Goal: Information Seeking & Learning: Check status

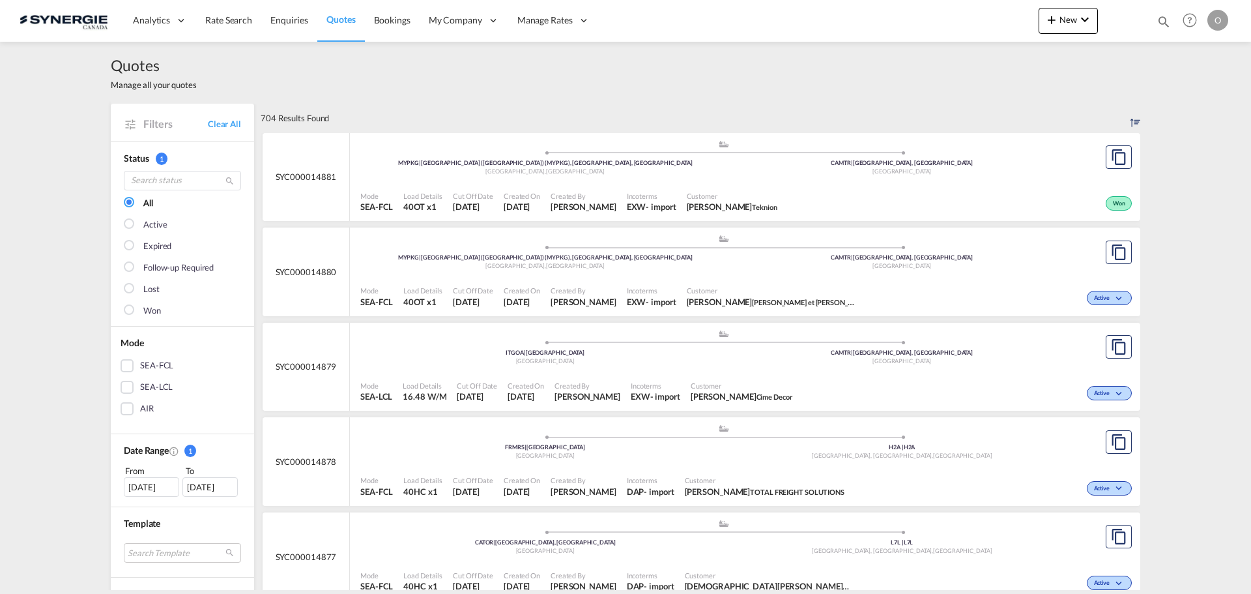
drag, startPoint x: 1162, startPoint y: 21, endPoint x: 1153, endPoint y: 21, distance: 9.1
click at [1162, 21] on md-icon "icon-magnify" at bounding box center [1164, 21] width 14 height 14
click at [948, 27] on select "Bookings Quotes Enquiries" at bounding box center [956, 21] width 62 height 23
select select "Quotes"
click at [925, 10] on select "Bookings Quotes Enquiries" at bounding box center [956, 21] width 62 height 23
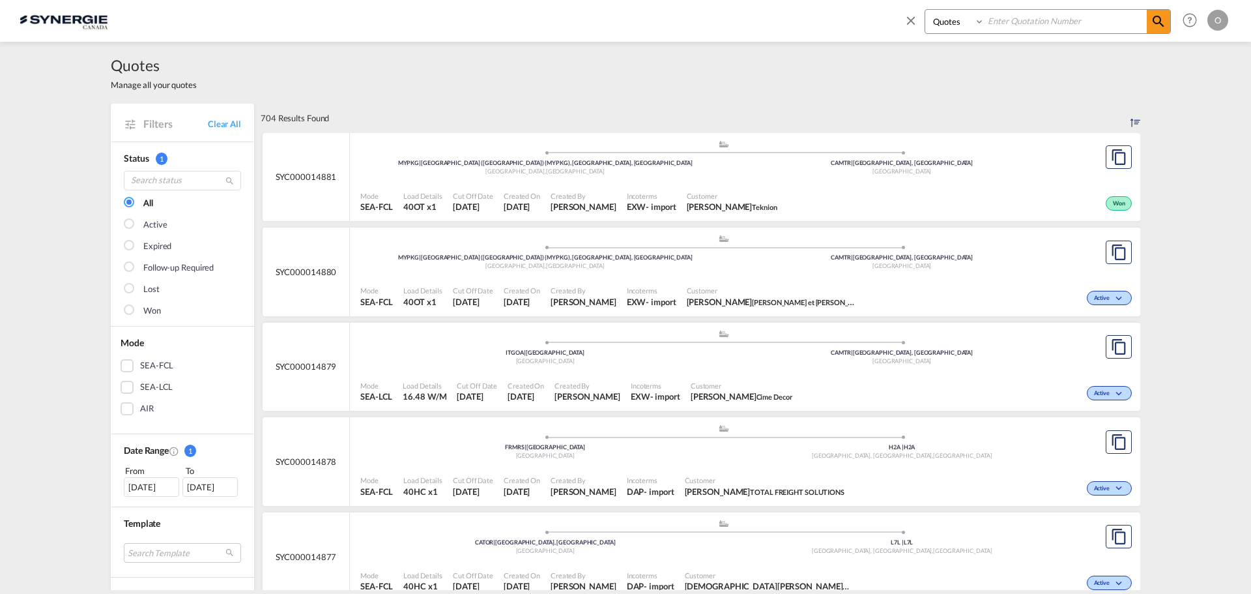
click at [1023, 28] on input at bounding box center [1066, 21] width 162 height 23
paste input "SYC000014644"
type input "SYC000014644"
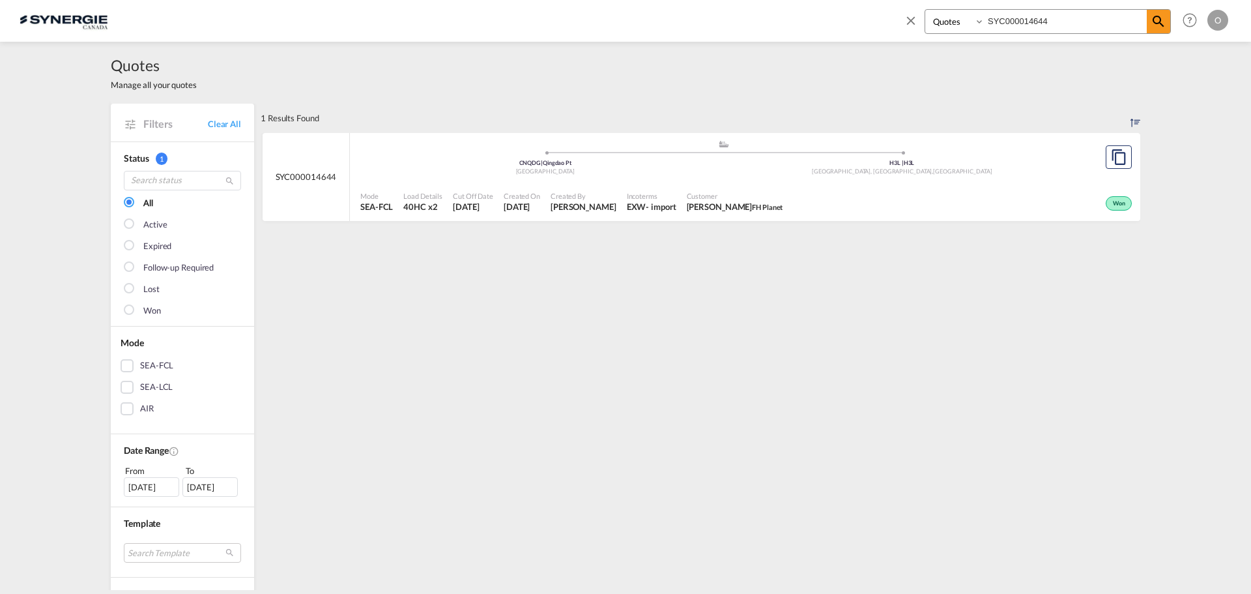
click at [562, 205] on span "[PERSON_NAME]" at bounding box center [584, 207] width 66 height 12
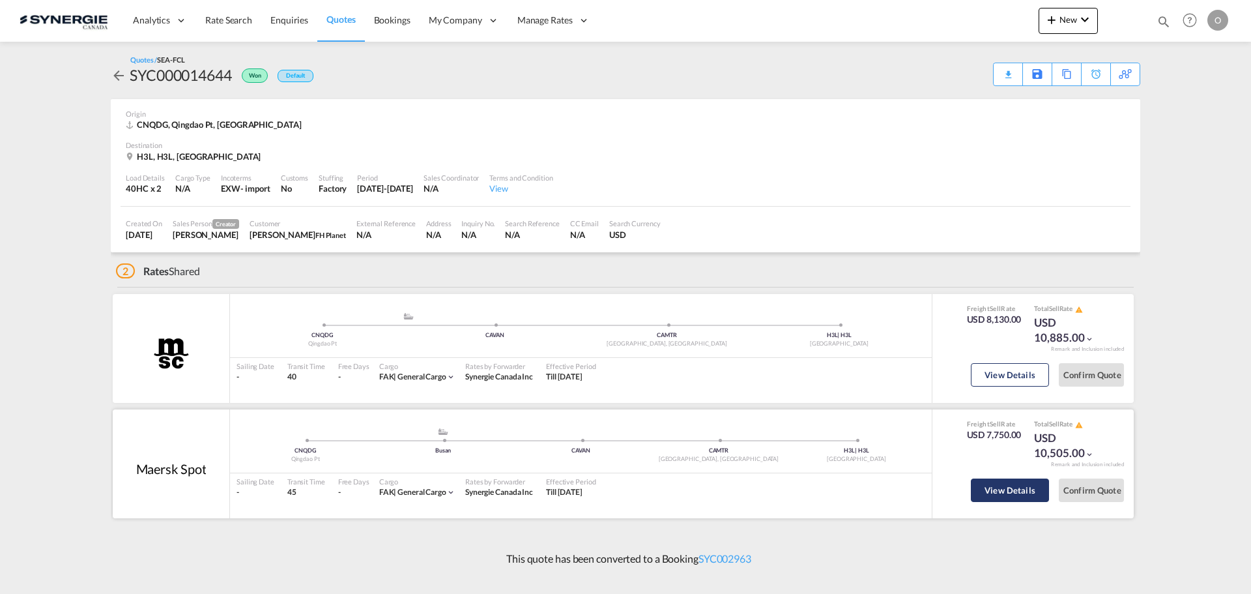
click at [1007, 487] on button "View Details" at bounding box center [1010, 489] width 78 height 23
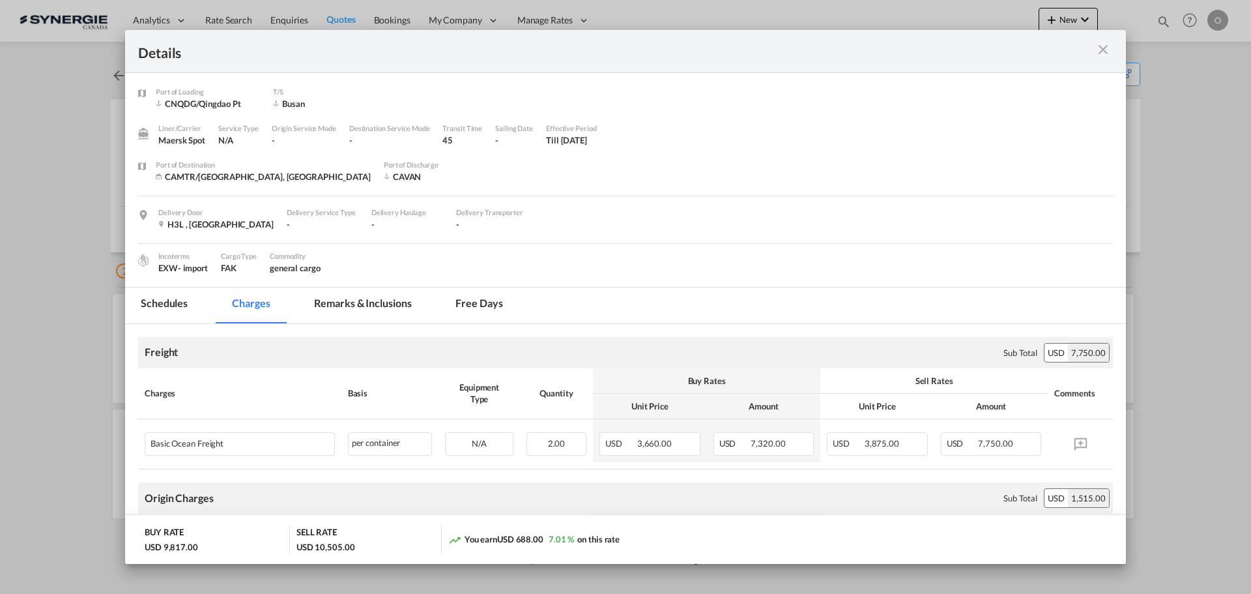
click at [349, 305] on md-tab-item "Remarks & Inclusions" at bounding box center [362, 305] width 128 height 36
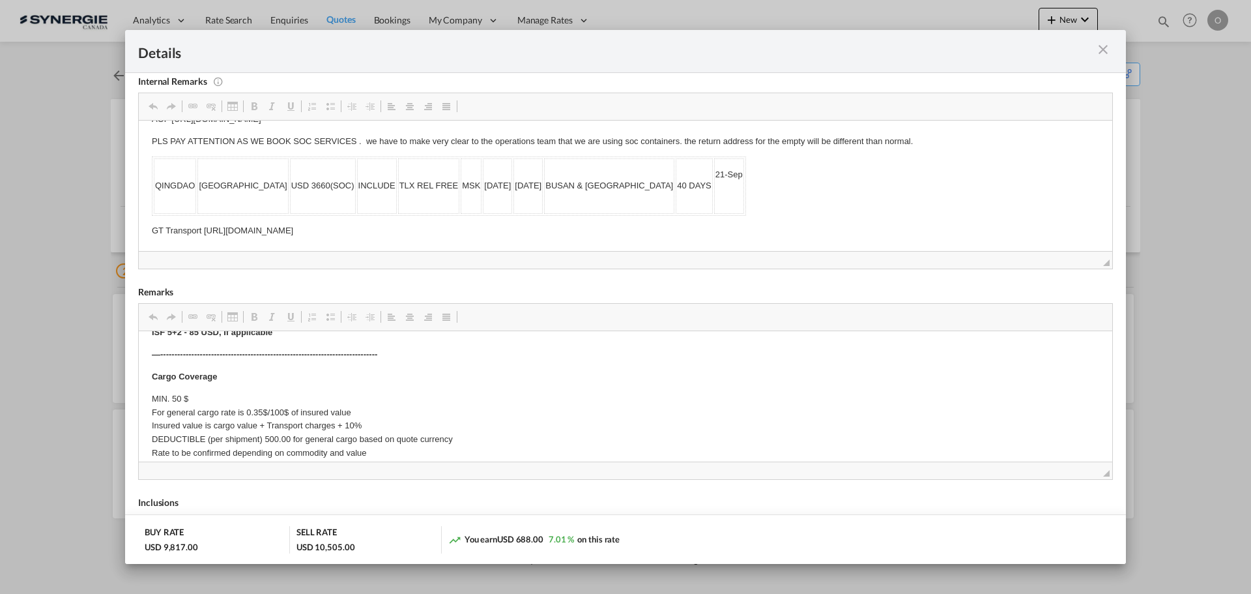
scroll to position [811, 0]
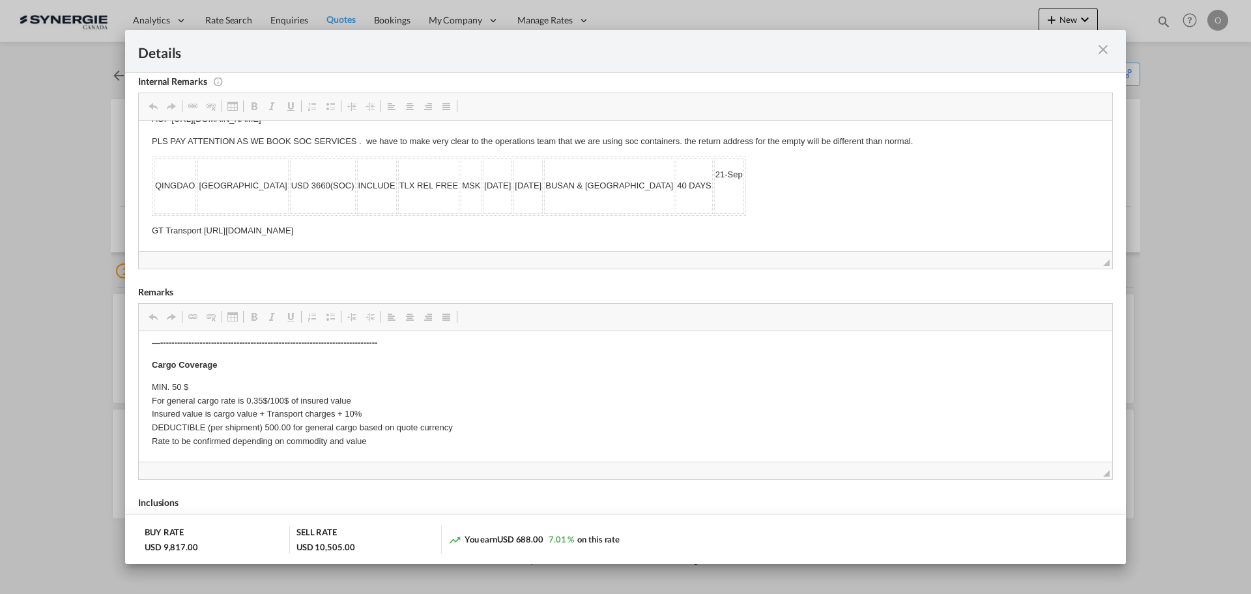
drag, startPoint x: 1097, startPoint y: 349, endPoint x: 1097, endPoint y: 397, distance: 47.6
click at [1104, 52] on md-icon "icon-close m-3 fg-AAA8AD cursor" at bounding box center [1103, 50] width 16 height 16
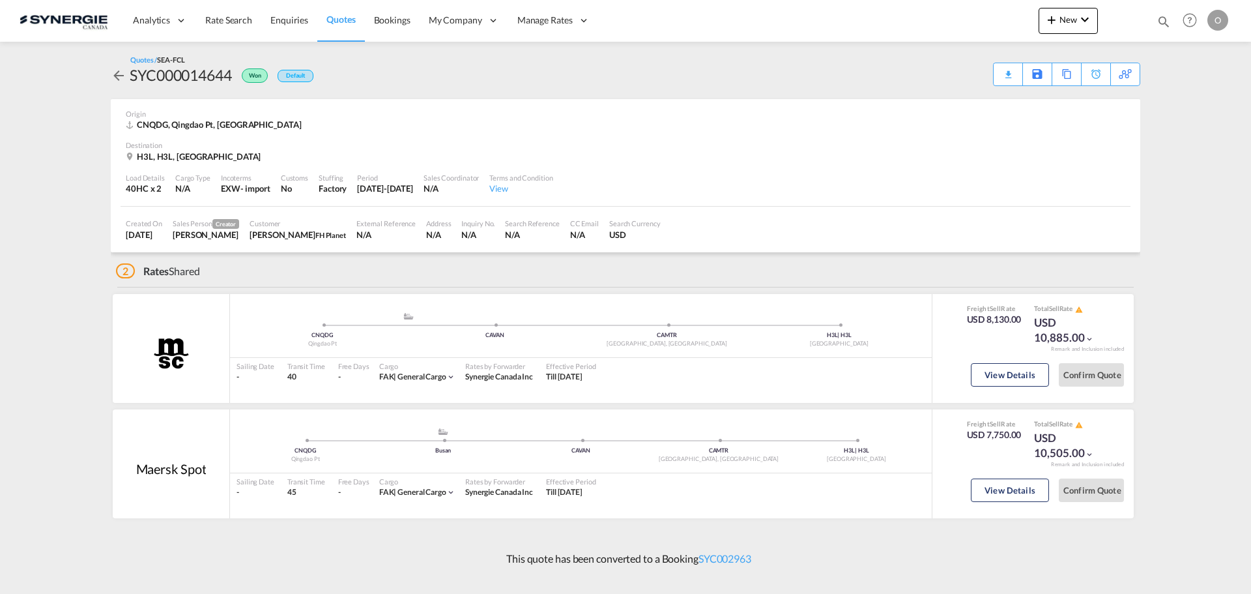
scroll to position [0, 0]
